Goal: Information Seeking & Learning: Learn about a topic

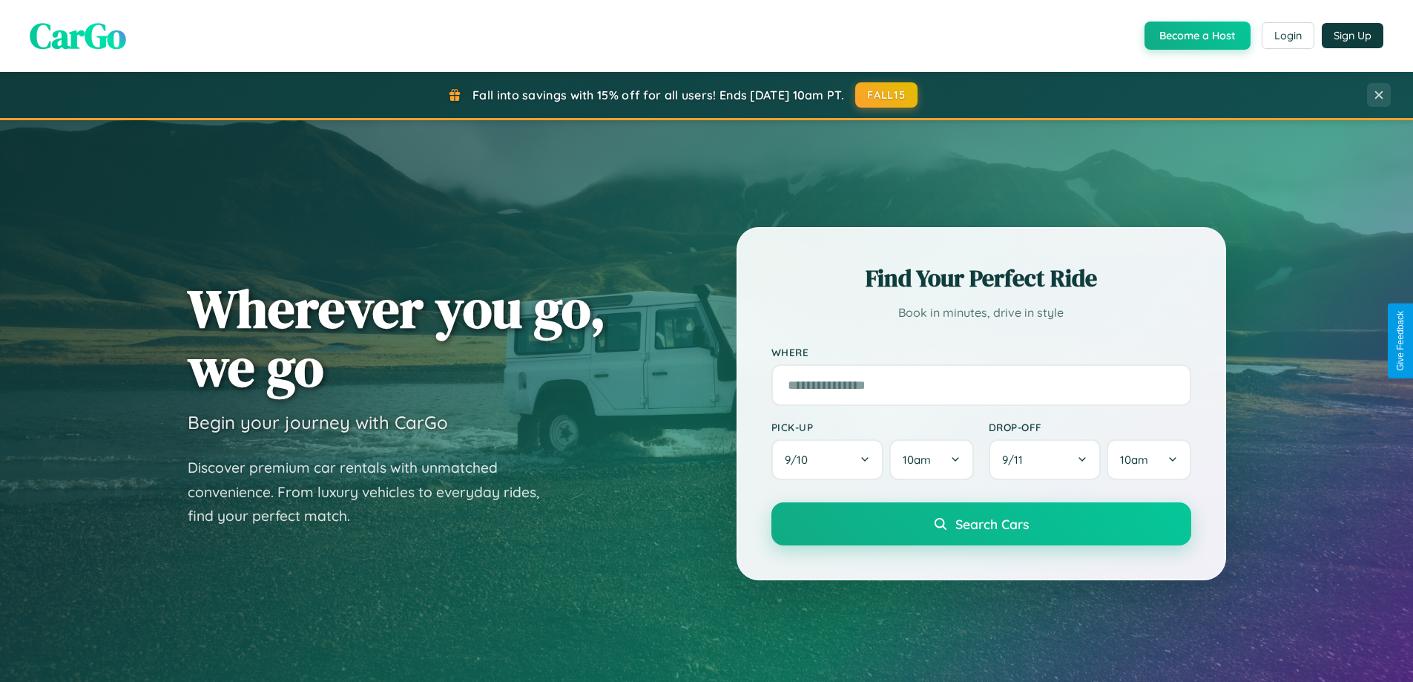
scroll to position [2854, 0]
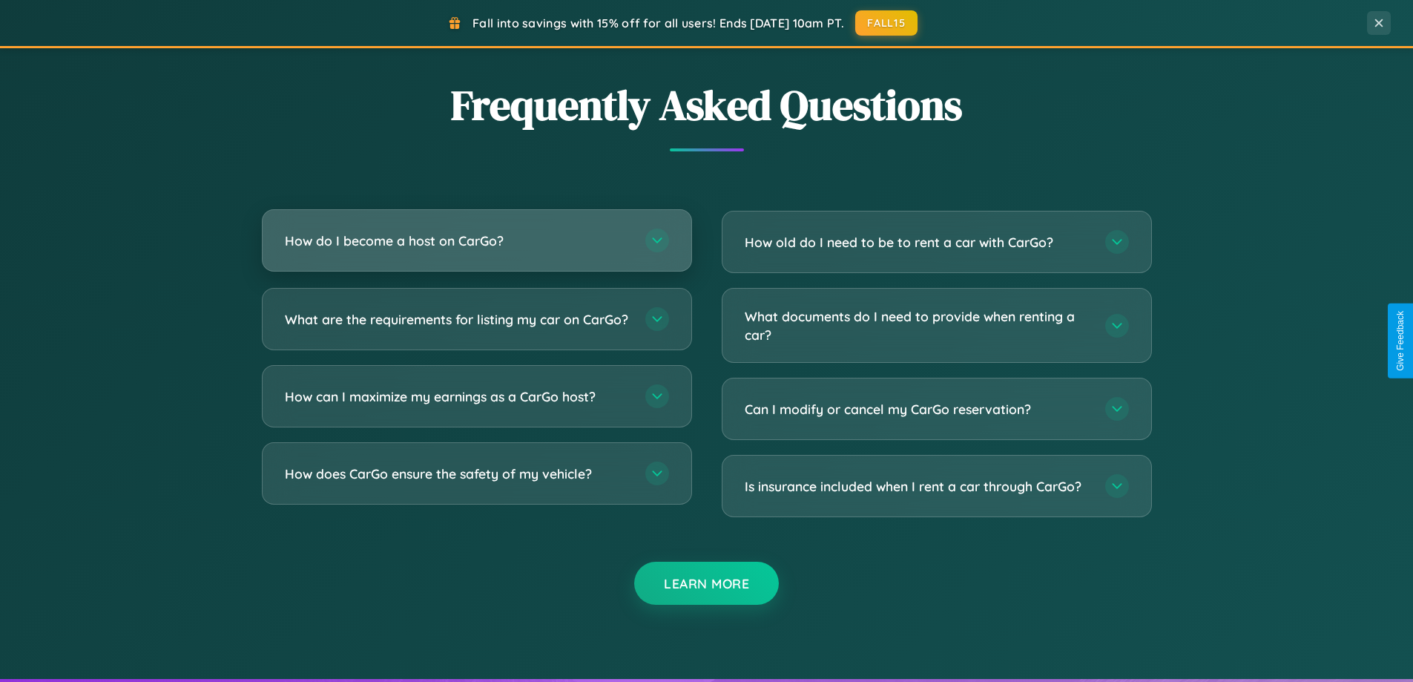
click at [476, 240] on h3 "How do I become a host on CarGo?" at bounding box center [458, 240] width 346 height 19
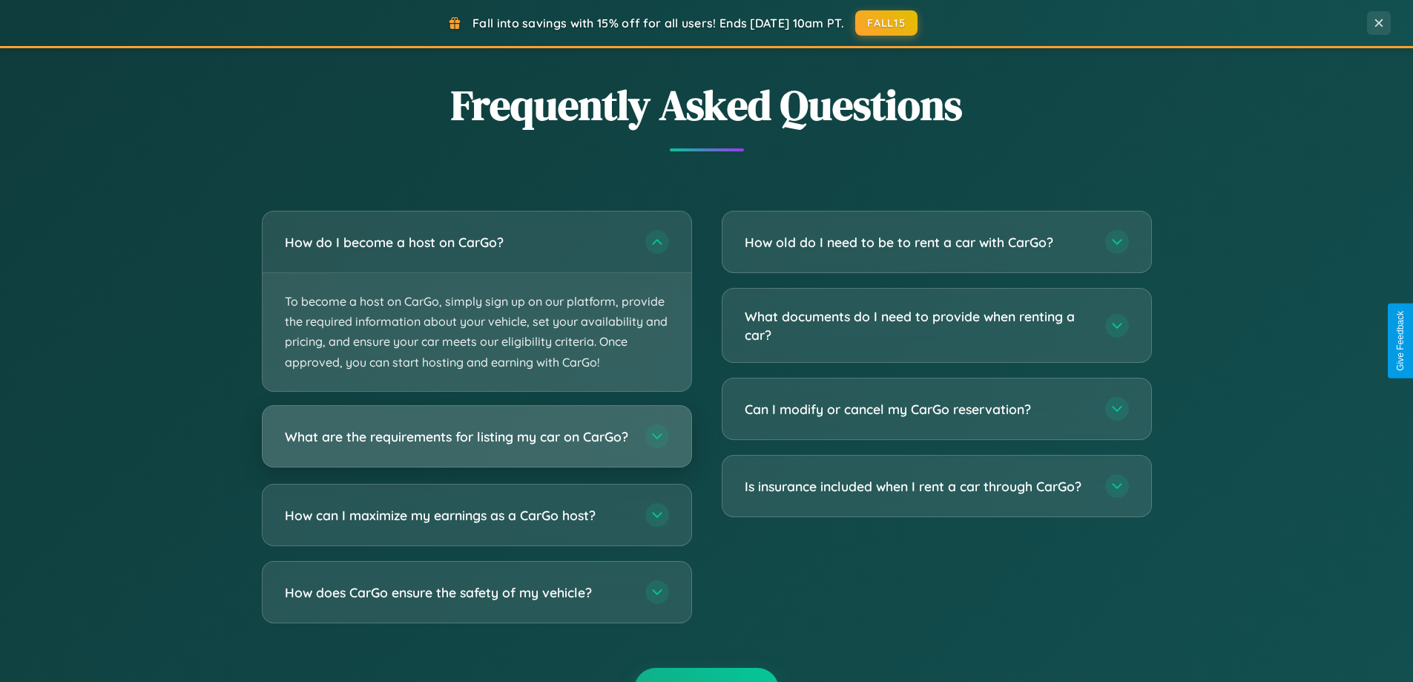
click at [476, 442] on h3 "What are the requirements for listing my car on CarGo?" at bounding box center [458, 435] width 346 height 19
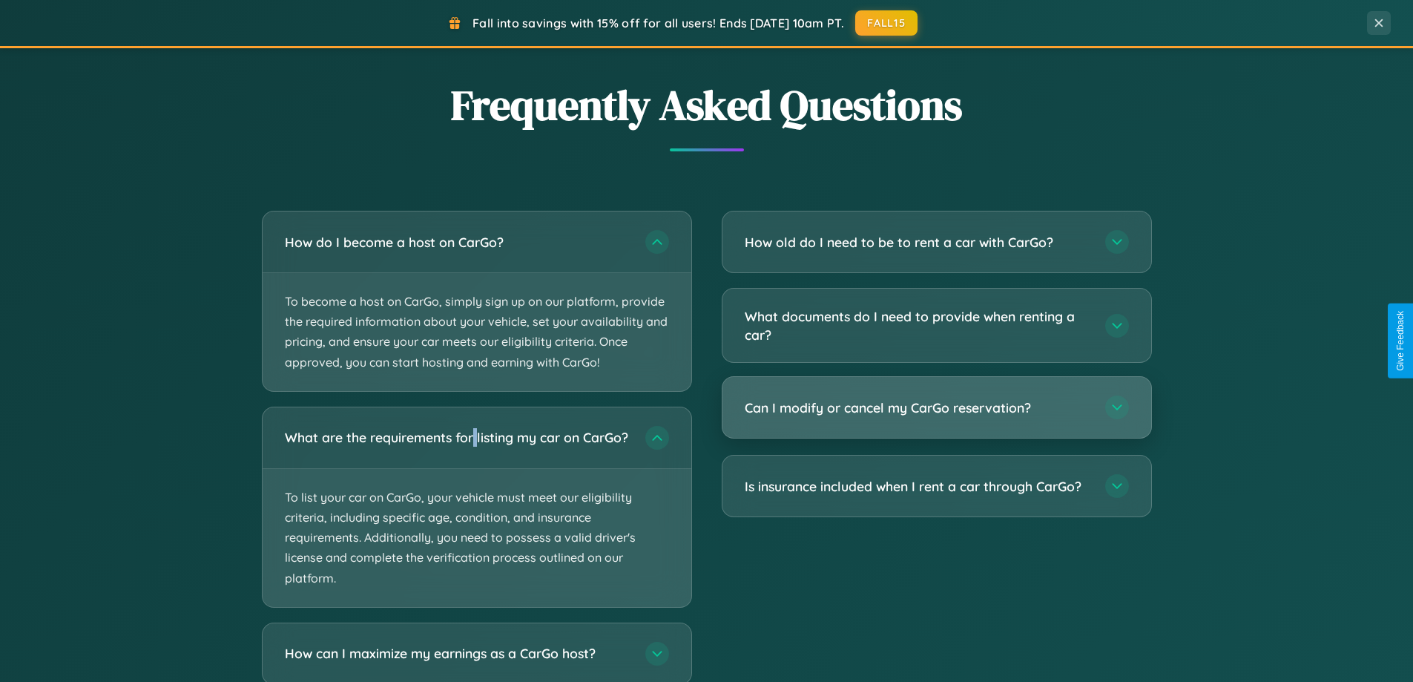
click at [936, 408] on h3 "Can I modify or cancel my CarGo reservation?" at bounding box center [918, 407] width 346 height 19
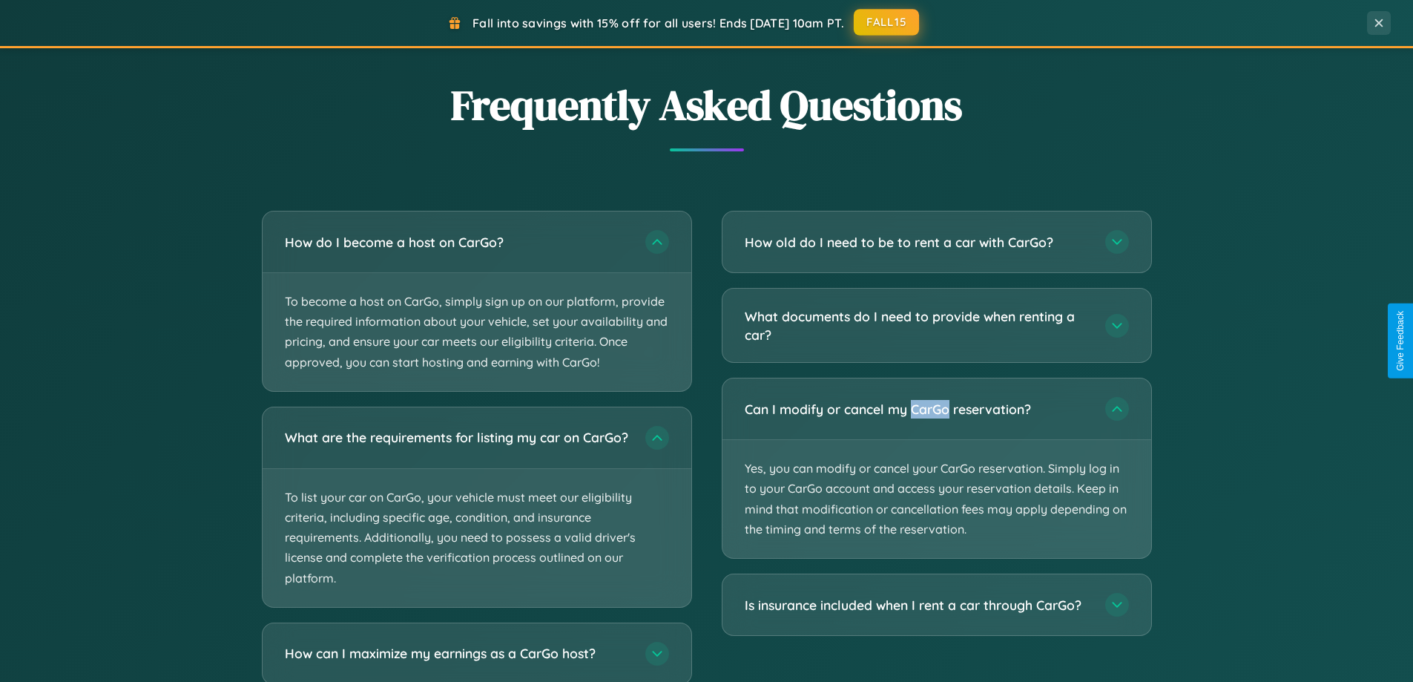
click at [887, 22] on button "FALL15" at bounding box center [886, 22] width 65 height 27
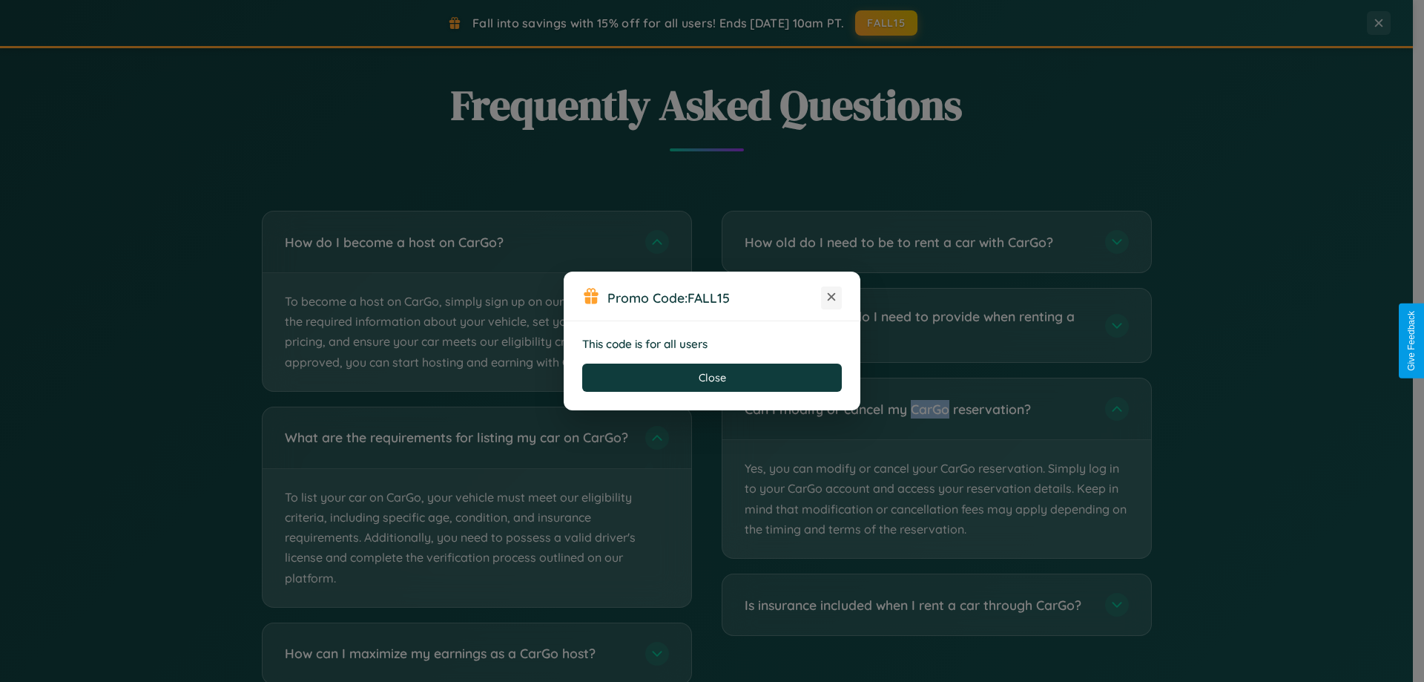
click at [831, 297] on icon at bounding box center [831, 296] width 15 height 15
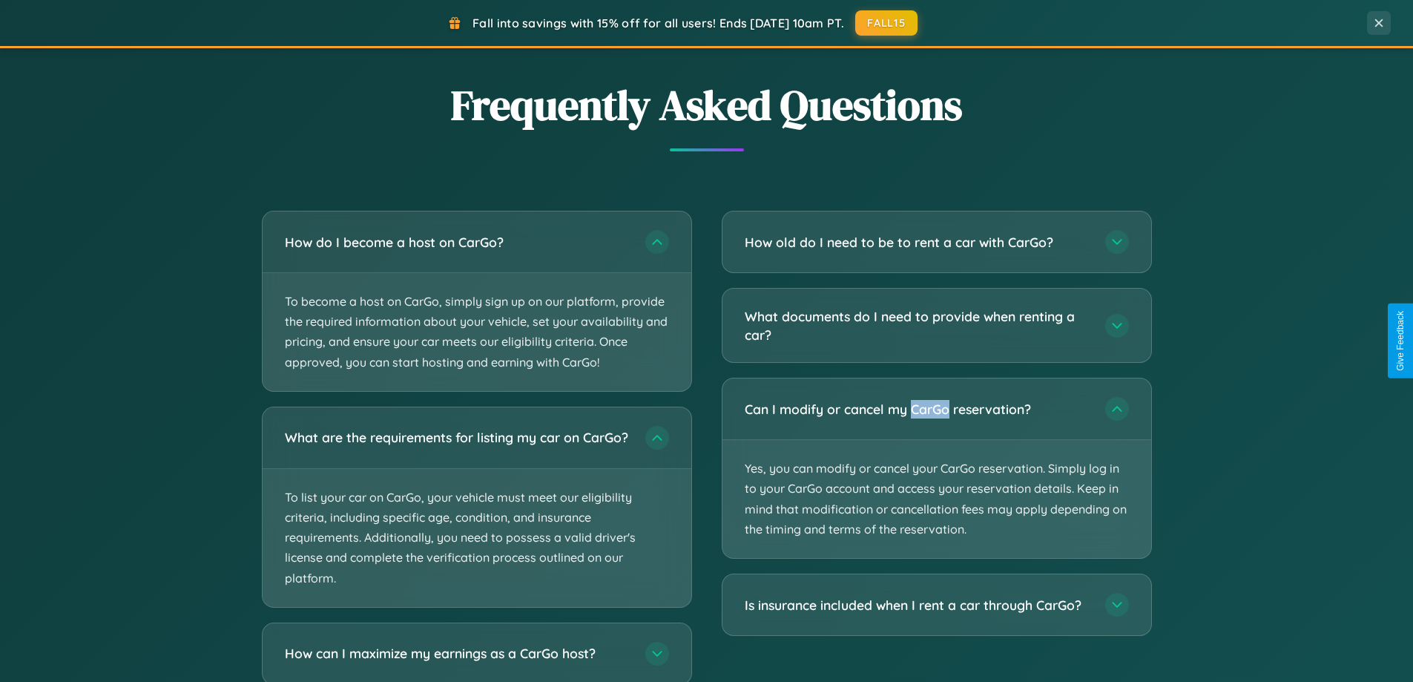
scroll to position [0, 0]
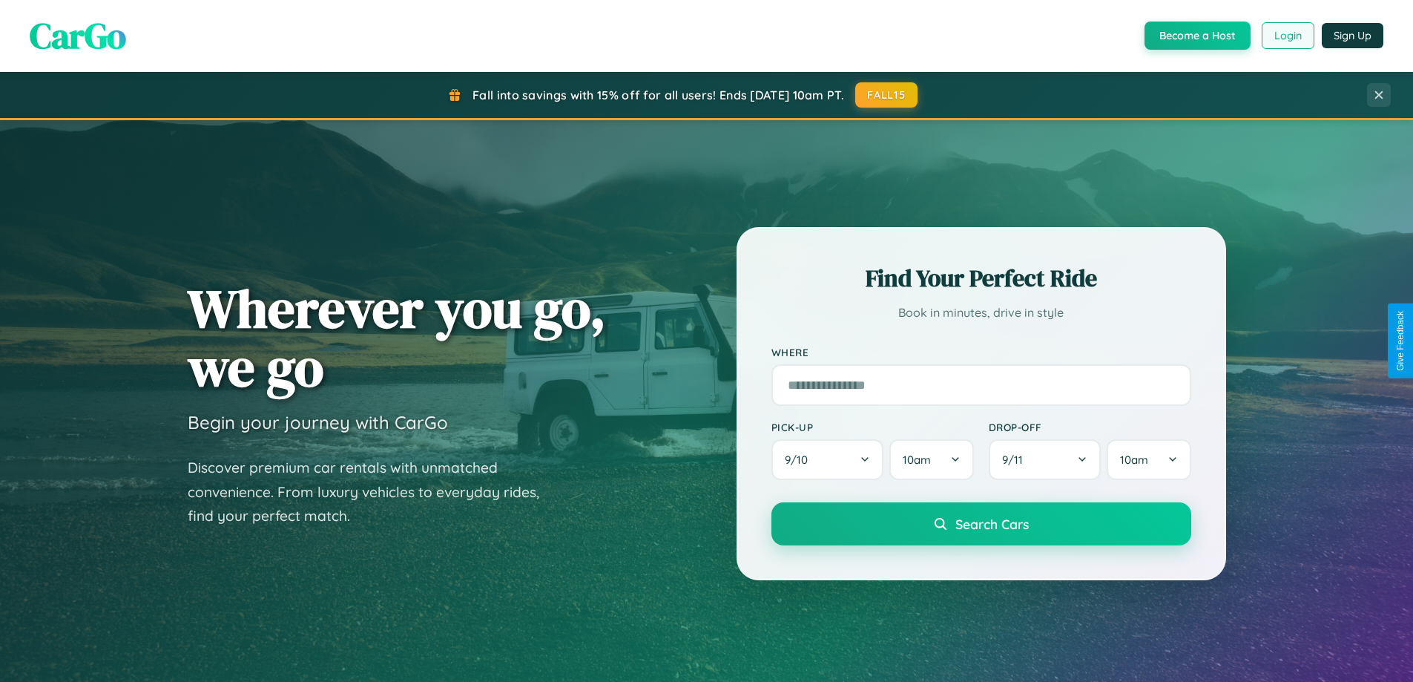
click at [1287, 36] on button "Login" at bounding box center [1287, 35] width 53 height 27
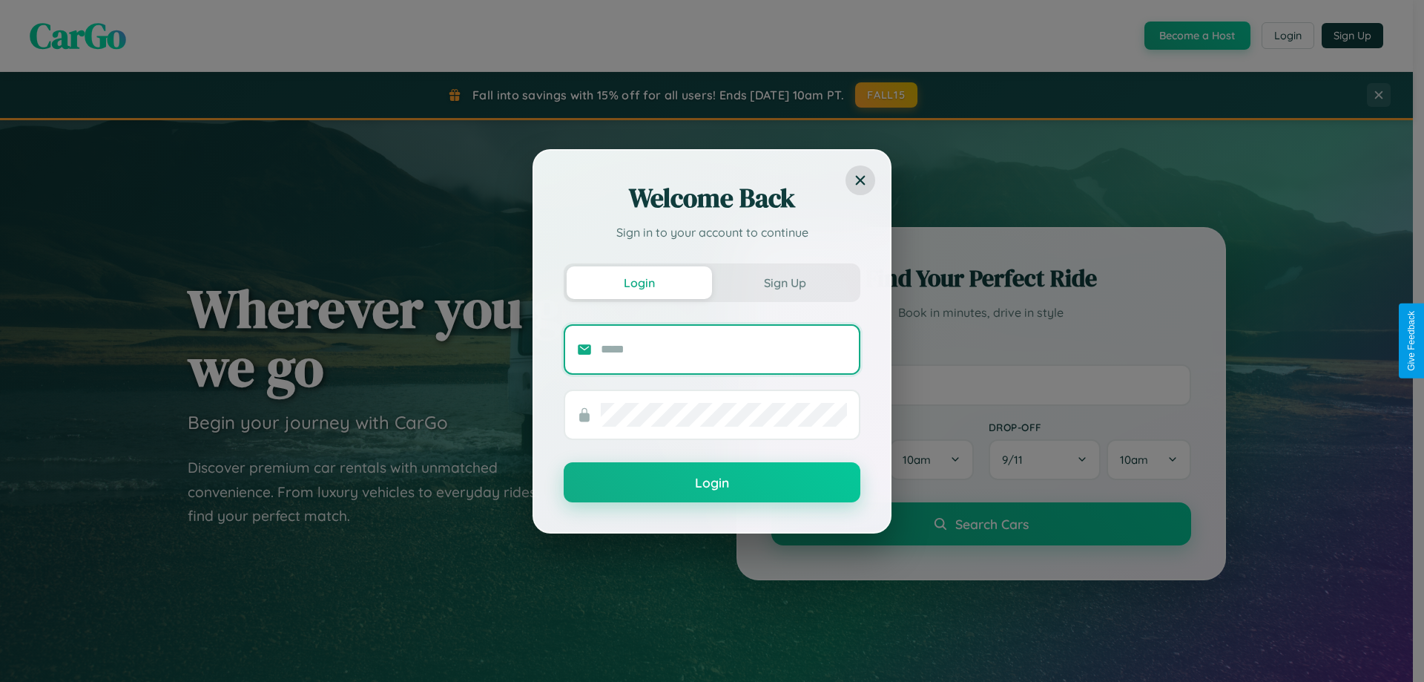
click at [724, 349] on input "text" at bounding box center [724, 349] width 246 height 24
type input "**********"
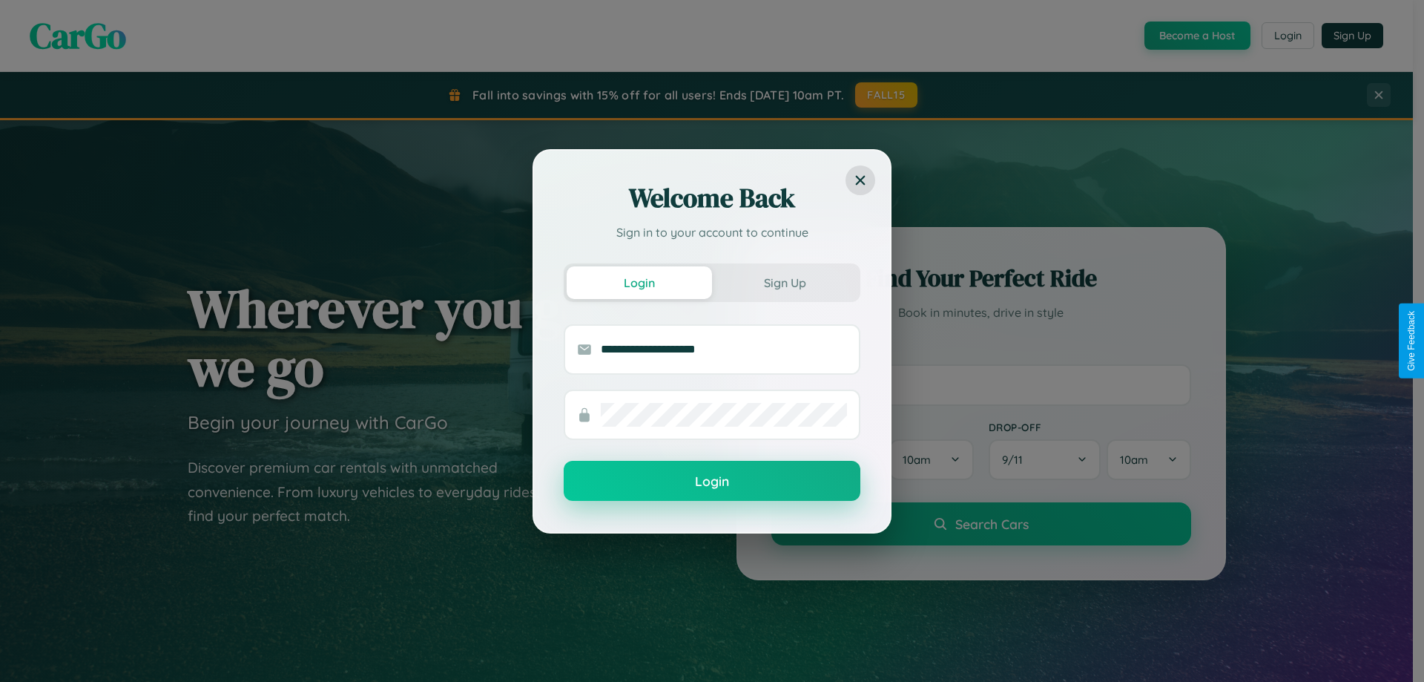
click at [712, 481] on button "Login" at bounding box center [712, 481] width 297 height 40
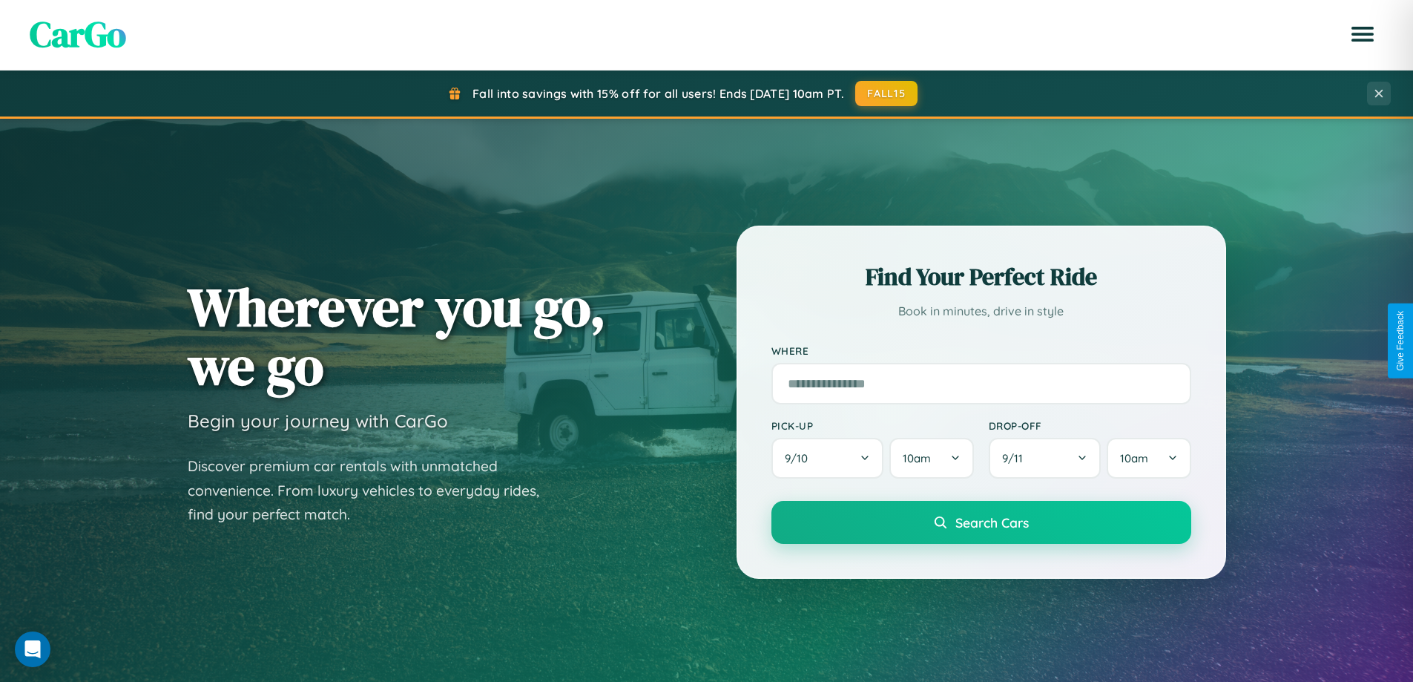
scroll to position [44, 0]
